Goal: Information Seeking & Learning: Learn about a topic

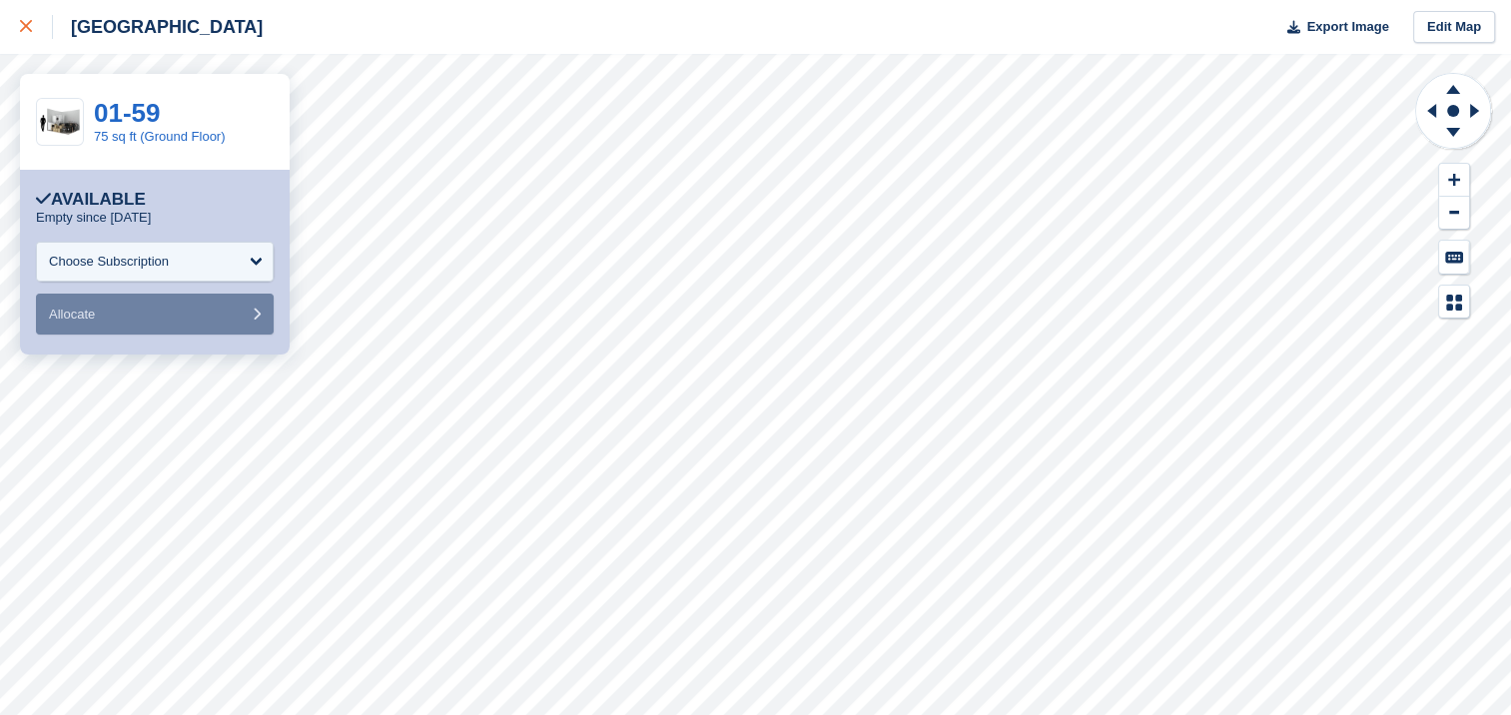
click at [35, 26] on div at bounding box center [36, 27] width 33 height 24
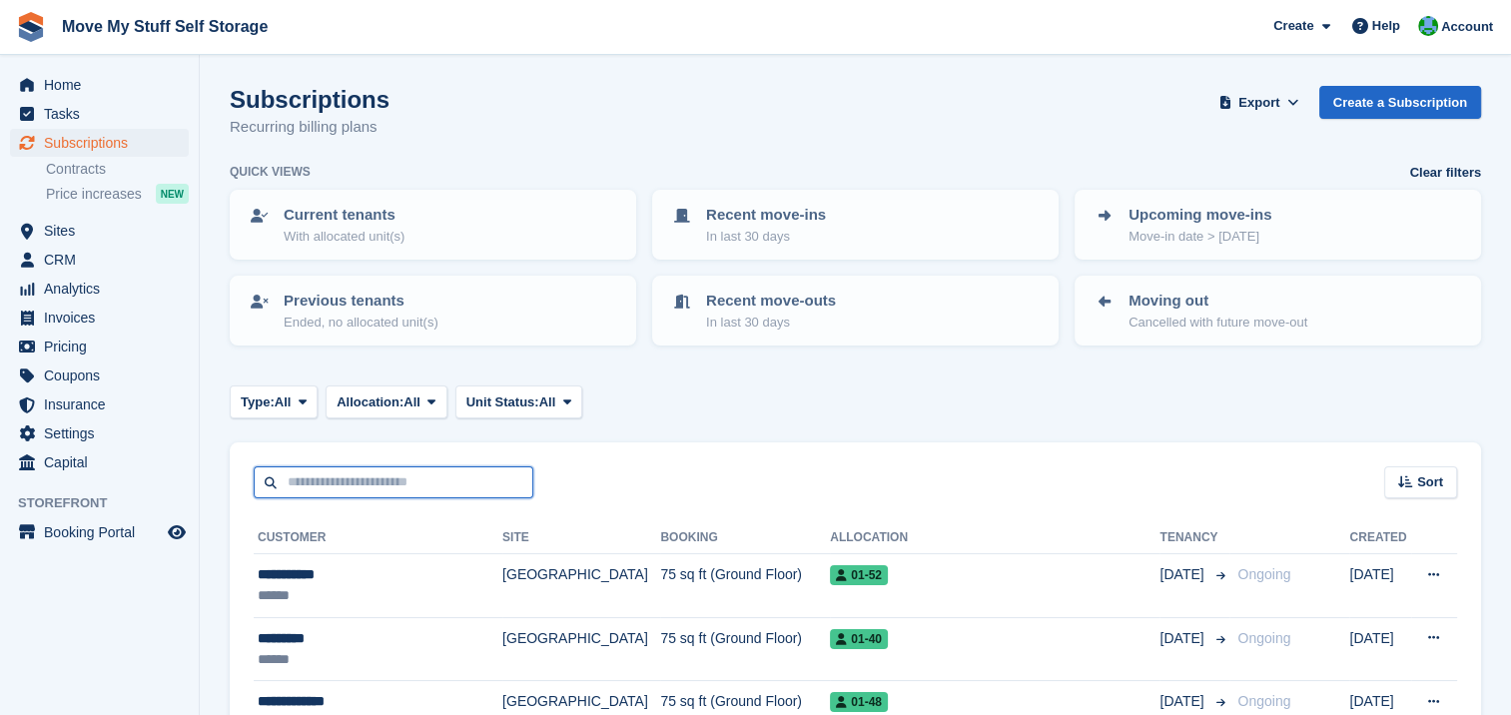
click at [372, 480] on input "text" at bounding box center [394, 482] width 280 height 33
type input "****"
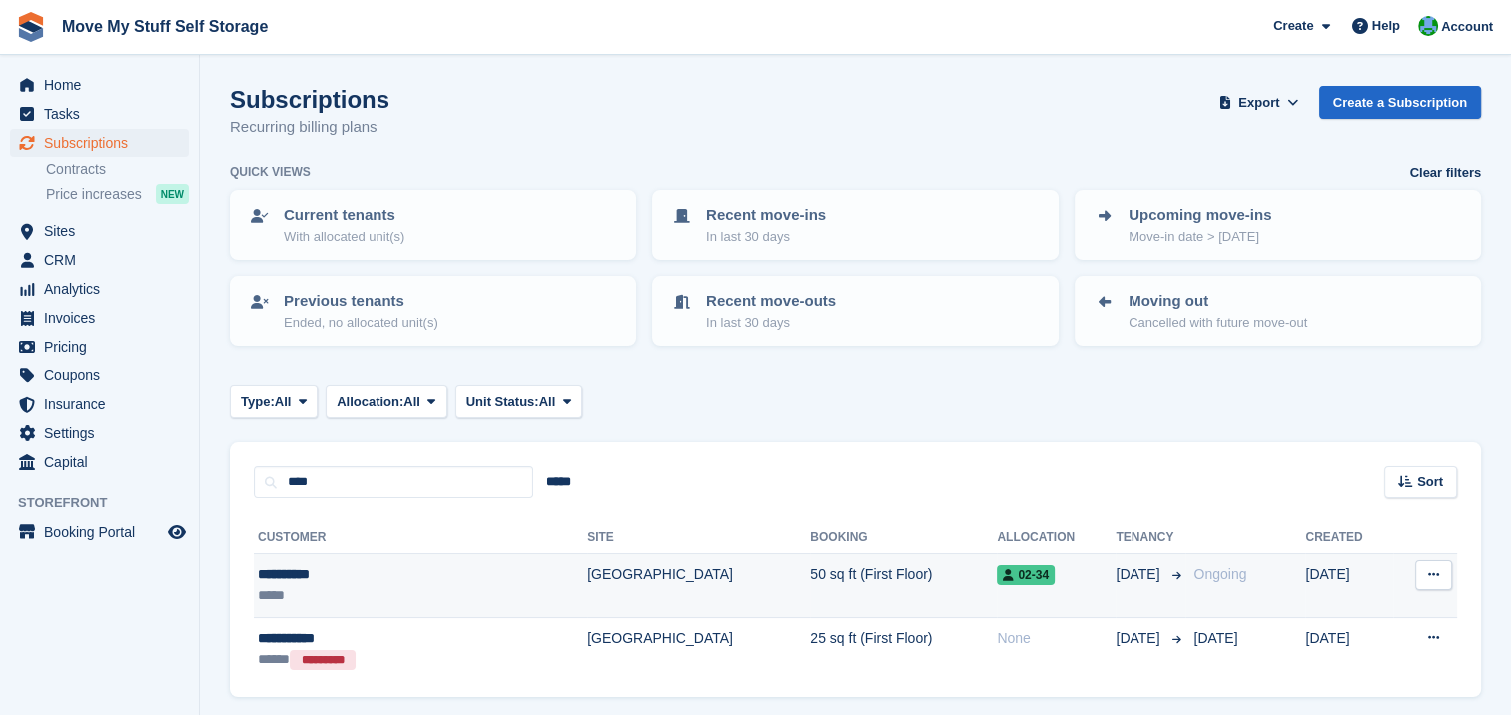
click at [300, 567] on div "**********" at bounding box center [365, 574] width 214 height 21
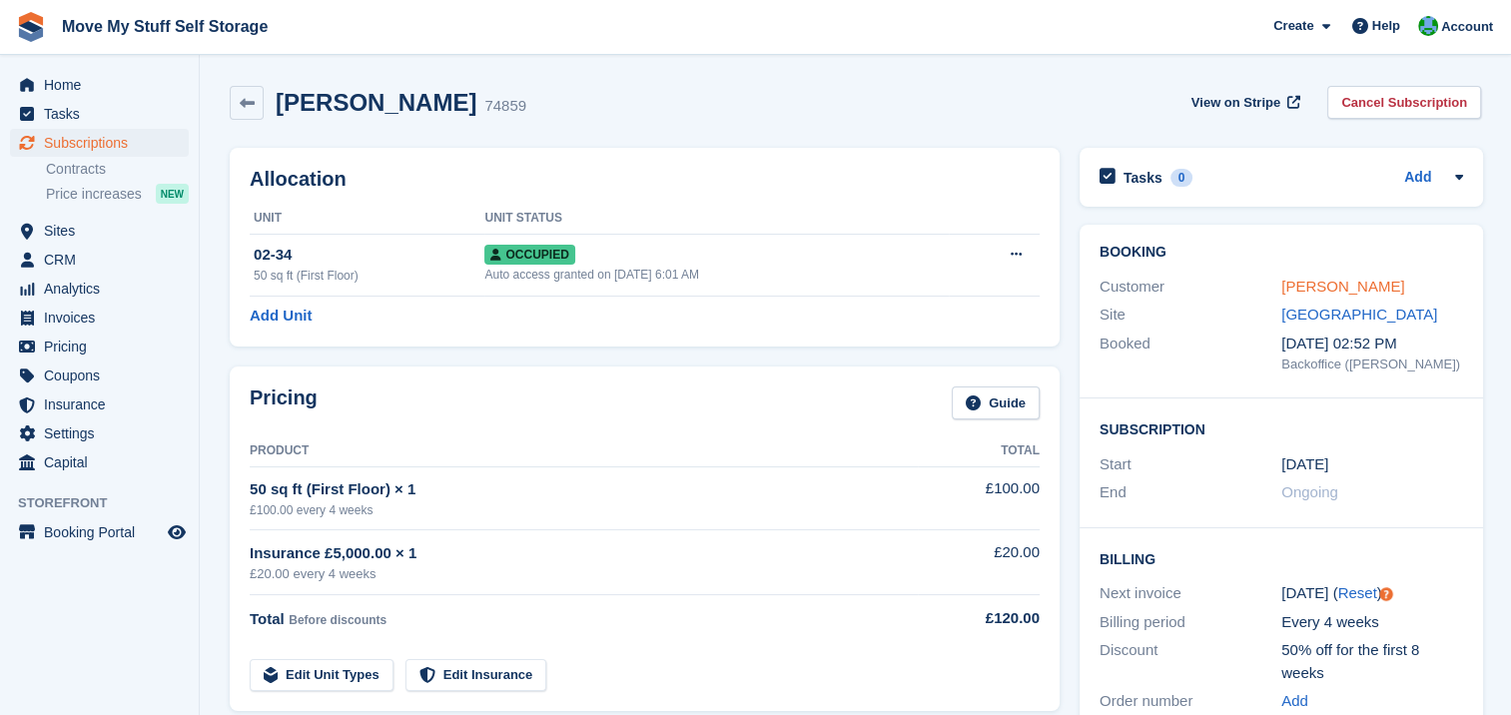
click at [1328, 281] on link "Gary Smith" at bounding box center [1343, 286] width 123 height 17
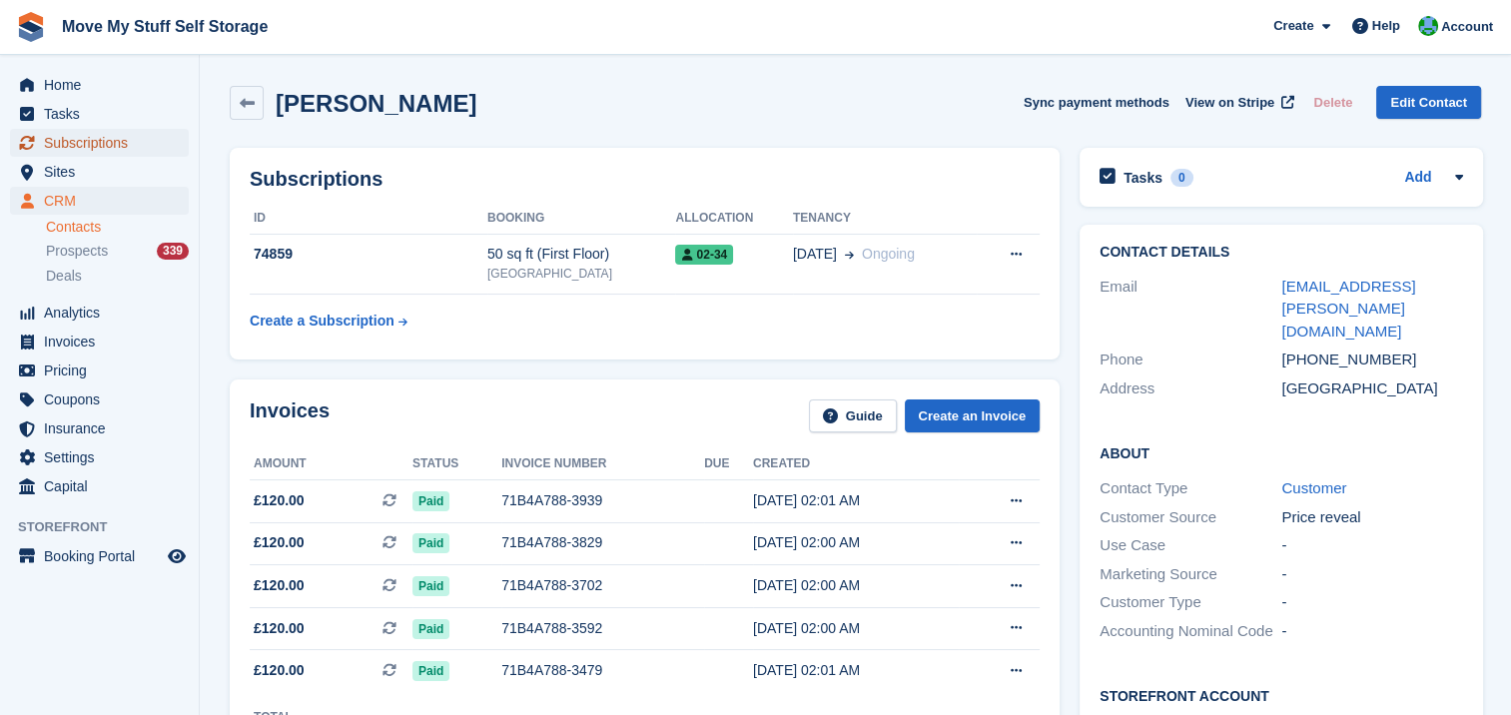
click at [70, 135] on span "Subscriptions" at bounding box center [104, 143] width 120 height 28
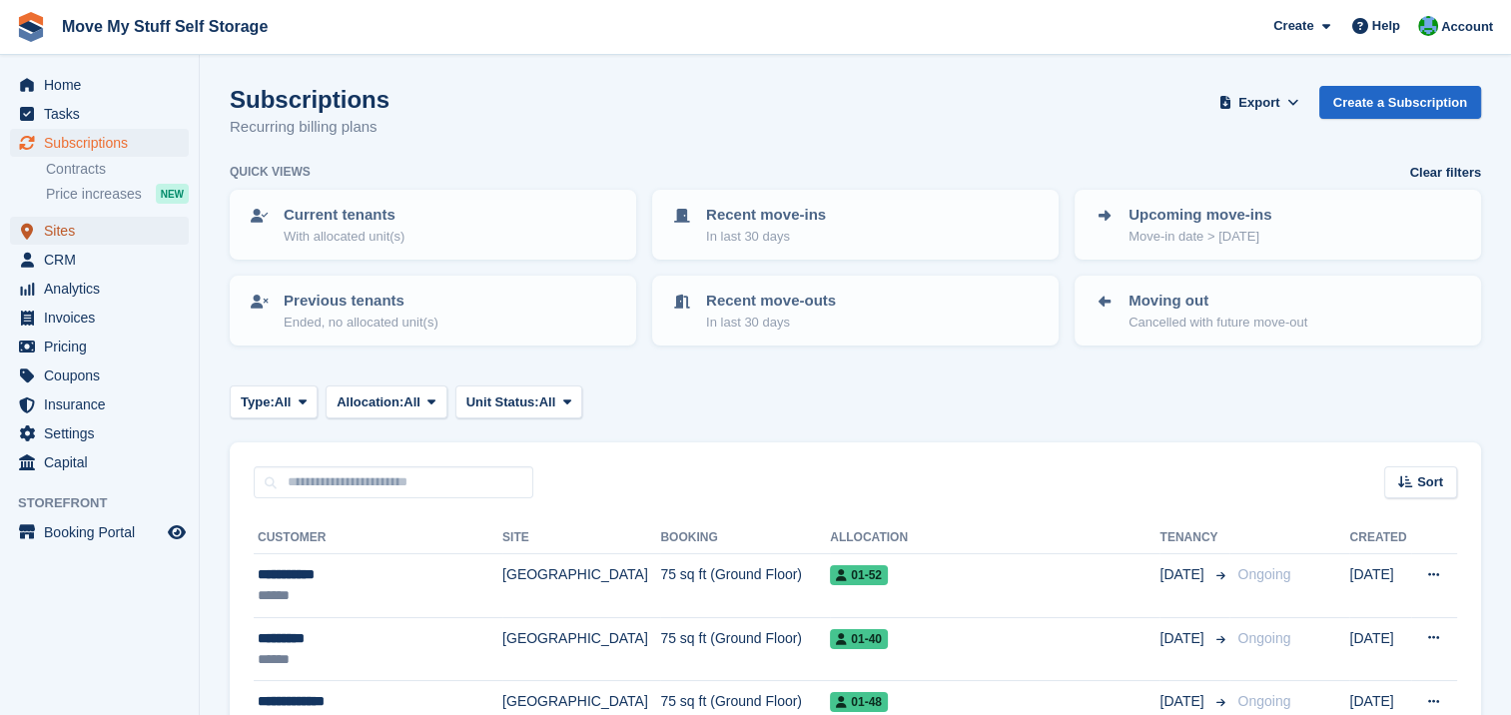
click at [62, 225] on span "Sites" at bounding box center [104, 231] width 120 height 28
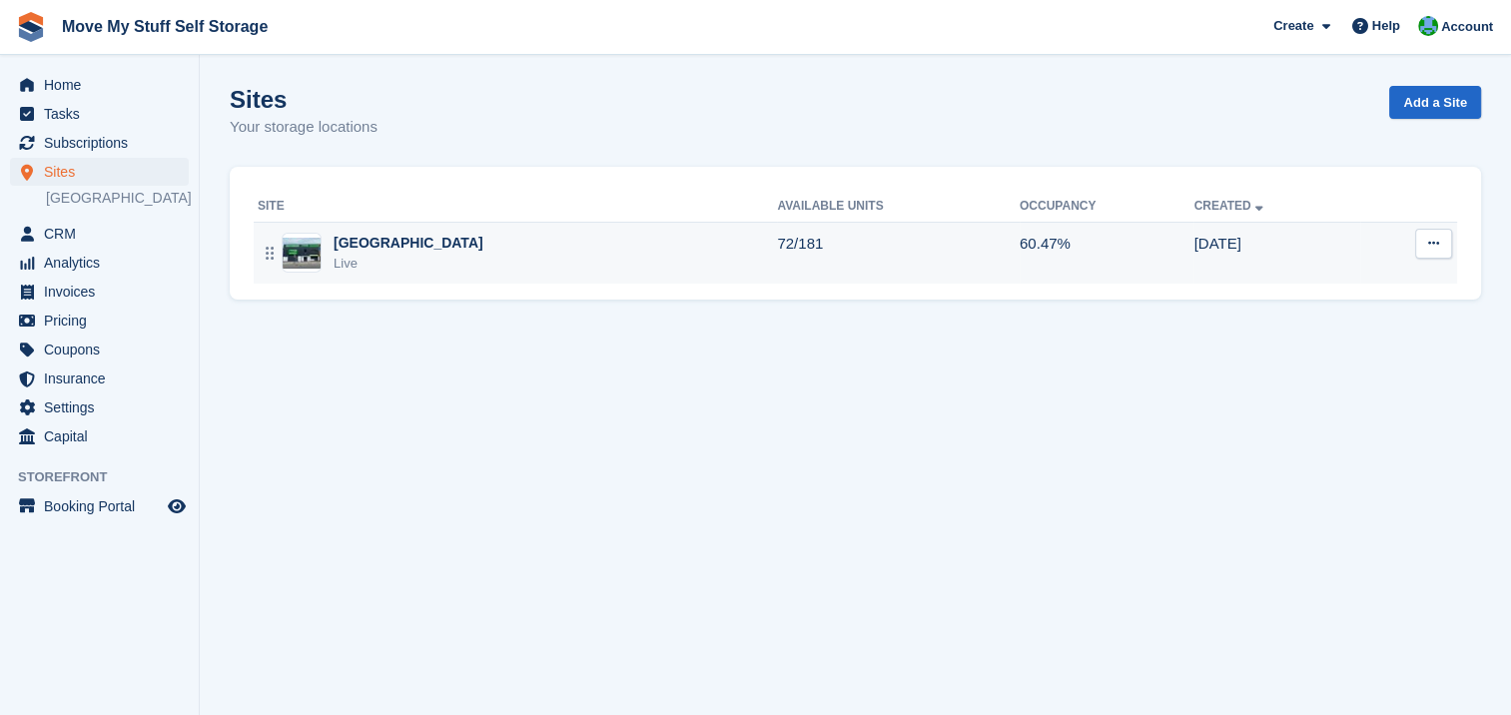
click at [298, 252] on img at bounding box center [302, 253] width 38 height 31
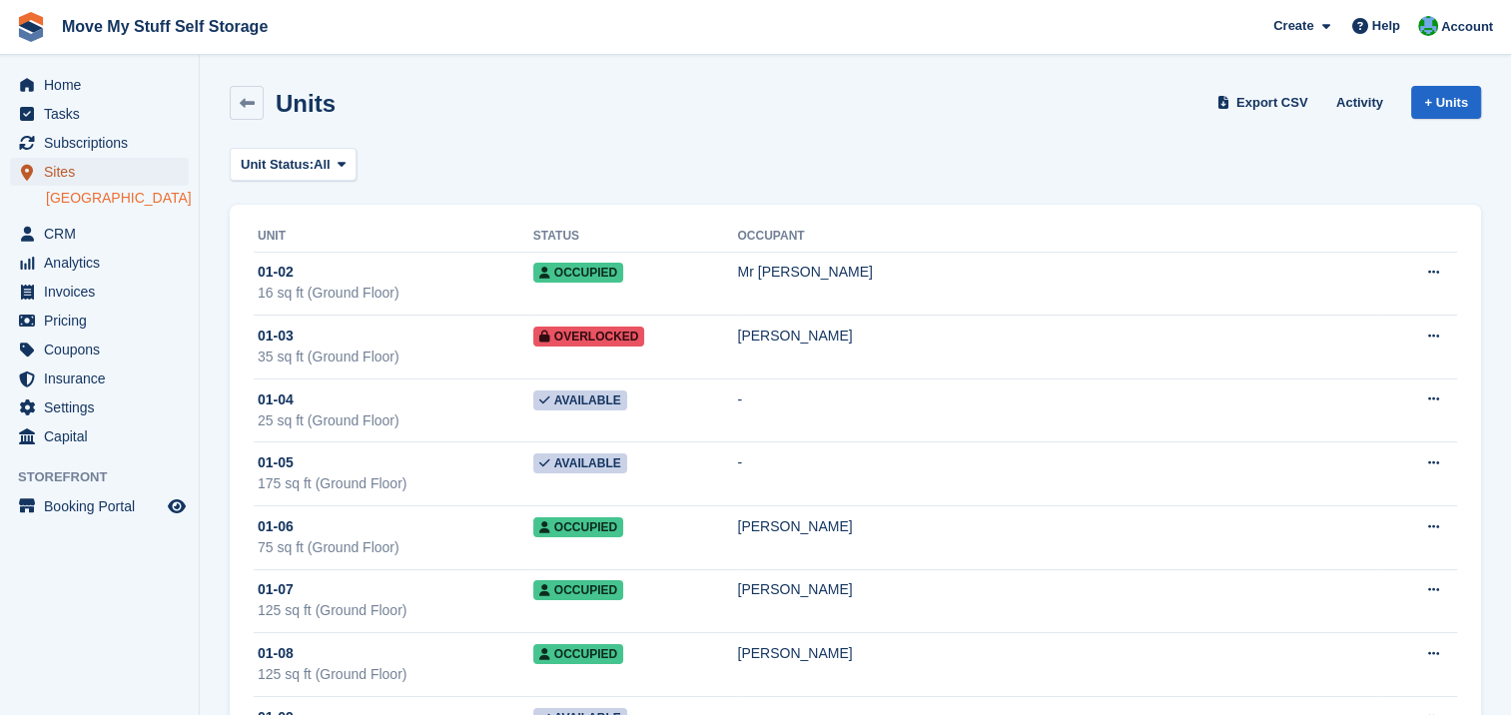
click at [67, 176] on span "Sites" at bounding box center [104, 172] width 120 height 28
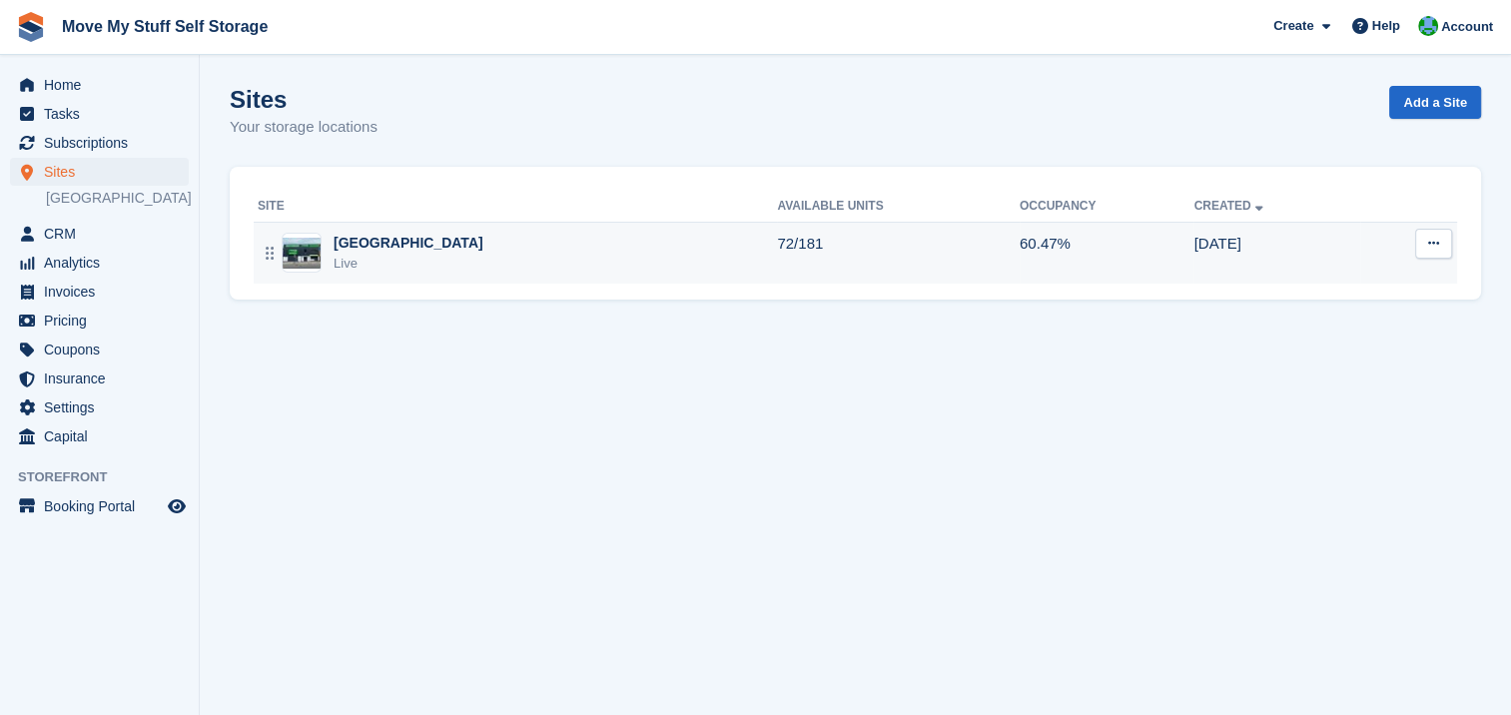
click at [303, 246] on img at bounding box center [302, 253] width 38 height 31
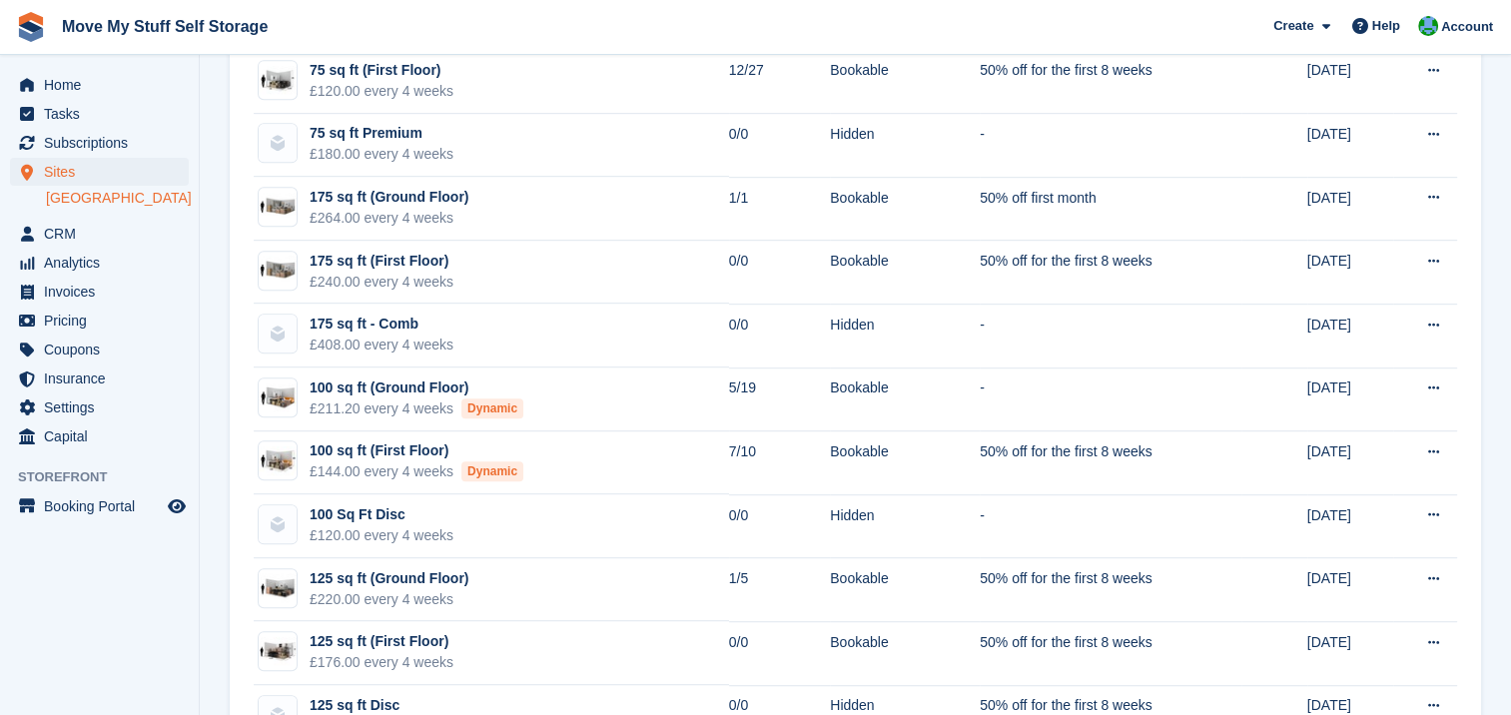
scroll to position [1112, 0]
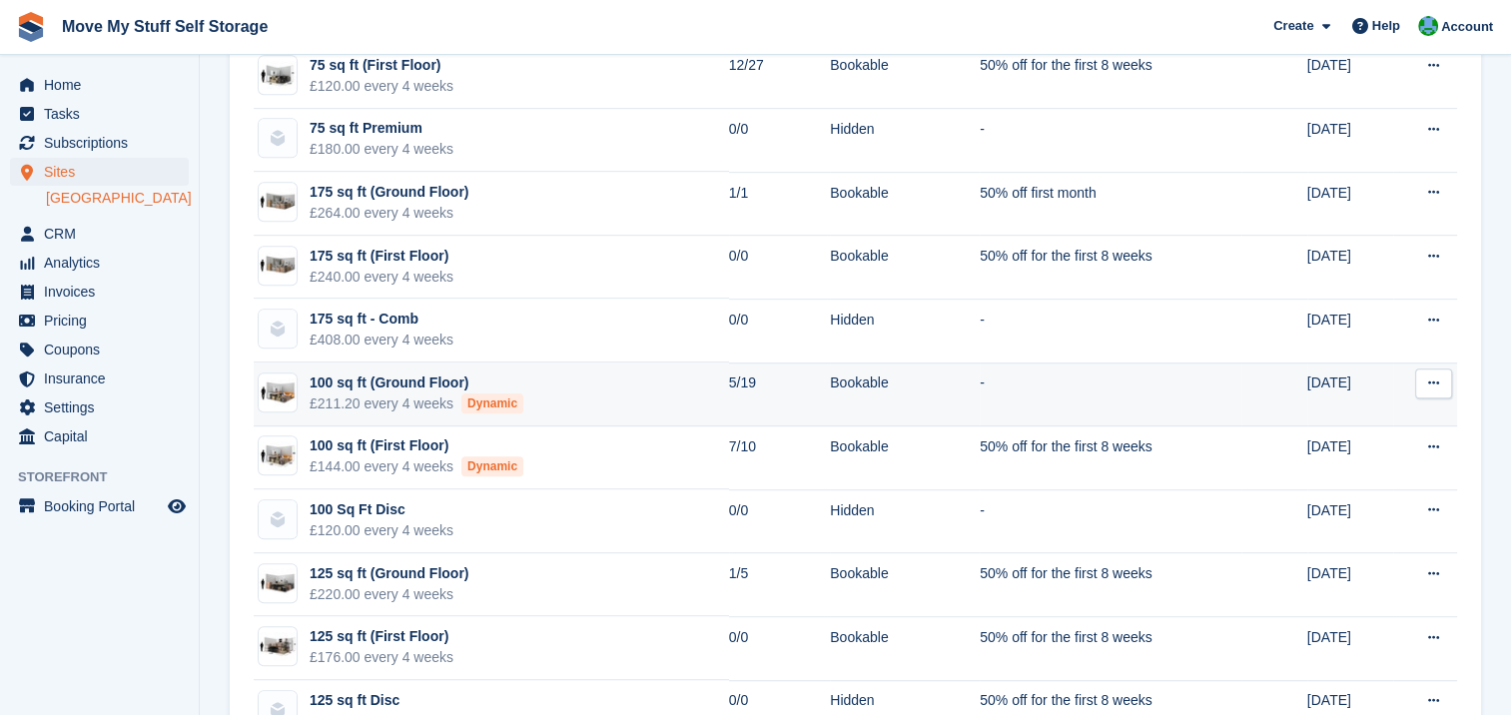
click at [392, 386] on div "100 sq ft (Ground Floor)" at bounding box center [417, 383] width 214 height 21
